Goal: Information Seeking & Learning: Learn about a topic

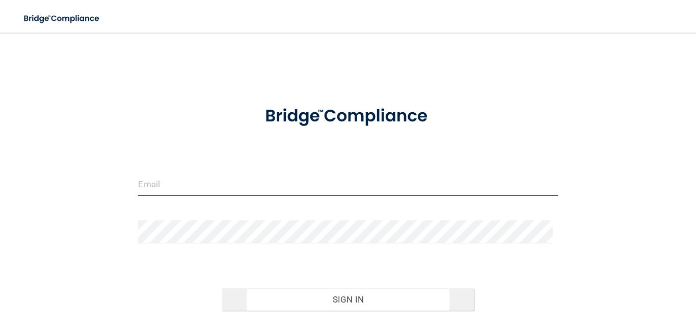
type input "[EMAIL_ADDRESS][DOMAIN_NAME]"
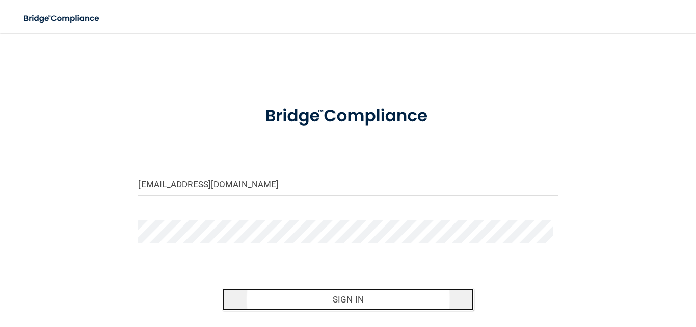
click at [305, 300] on button "Sign In" at bounding box center [348, 299] width 252 height 22
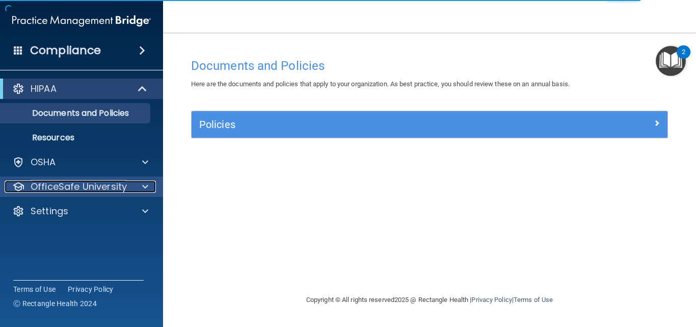
click at [147, 187] on span at bounding box center [145, 186] width 6 height 12
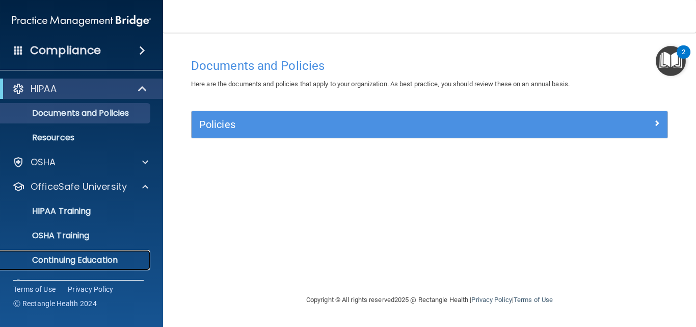
click at [96, 257] on p "Continuing Education" at bounding box center [76, 260] width 139 height 10
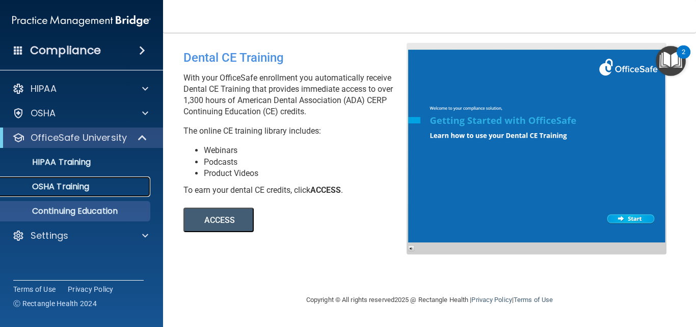
click at [98, 190] on div "OSHA Training" at bounding box center [76, 186] width 139 height 10
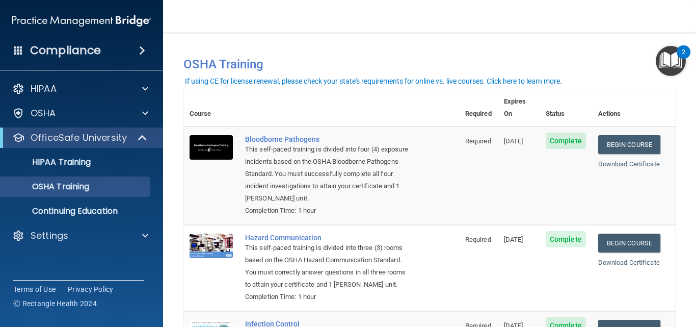
click at [683, 52] on div "2" at bounding box center [684, 58] width 4 height 13
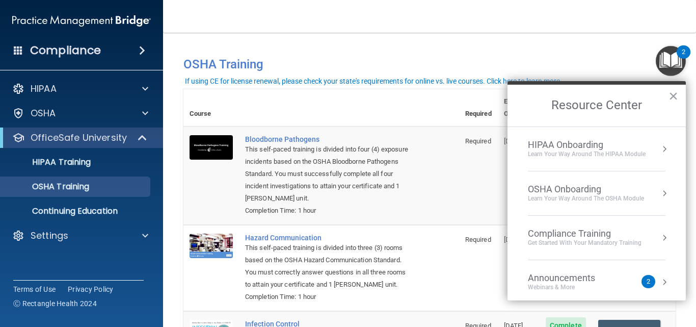
click at [647, 281] on div "2" at bounding box center [649, 281] width 4 height 0
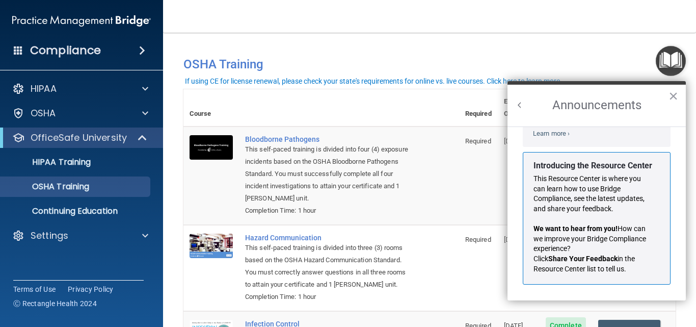
scroll to position [179, 0]
click at [459, 265] on td "Required" at bounding box center [478, 268] width 39 height 86
click at [669, 94] on button "×" at bounding box center [674, 96] width 10 height 16
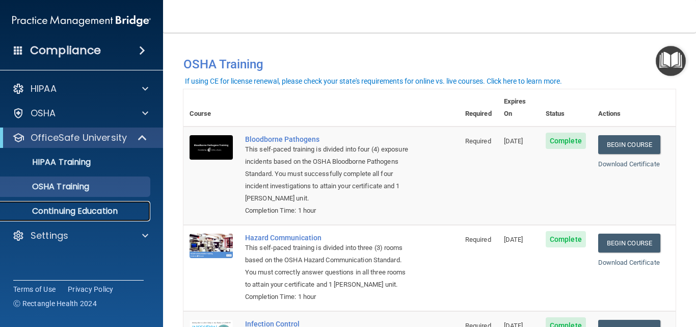
click at [110, 210] on p "Continuing Education" at bounding box center [76, 211] width 139 height 10
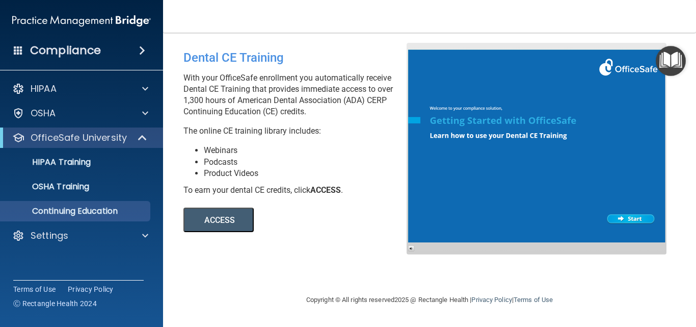
click at [229, 221] on button "ACCESS" at bounding box center [219, 219] width 70 height 24
